Goal: Navigation & Orientation: Find specific page/section

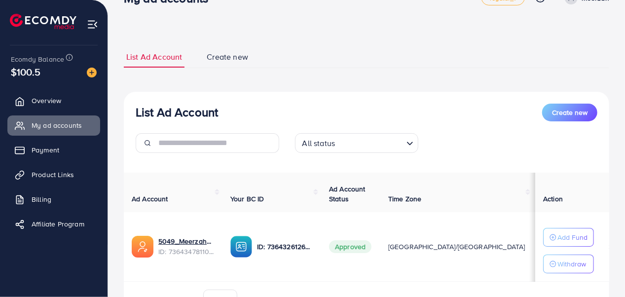
scroll to position [30, 0]
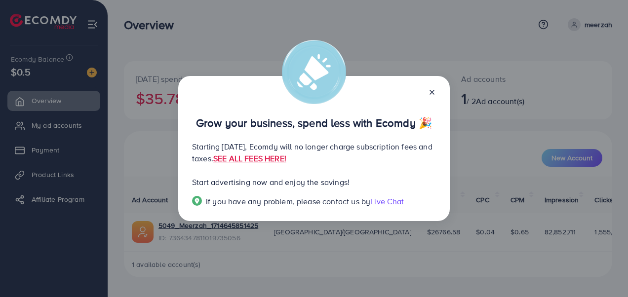
click at [430, 90] on icon at bounding box center [432, 92] width 8 height 8
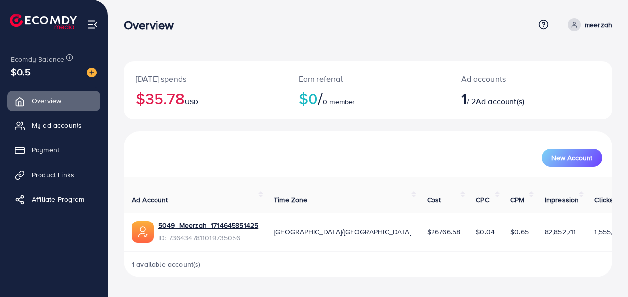
click at [38, 125] on span "My ad accounts" at bounding box center [57, 125] width 50 height 10
